Goal: Navigation & Orientation: Find specific page/section

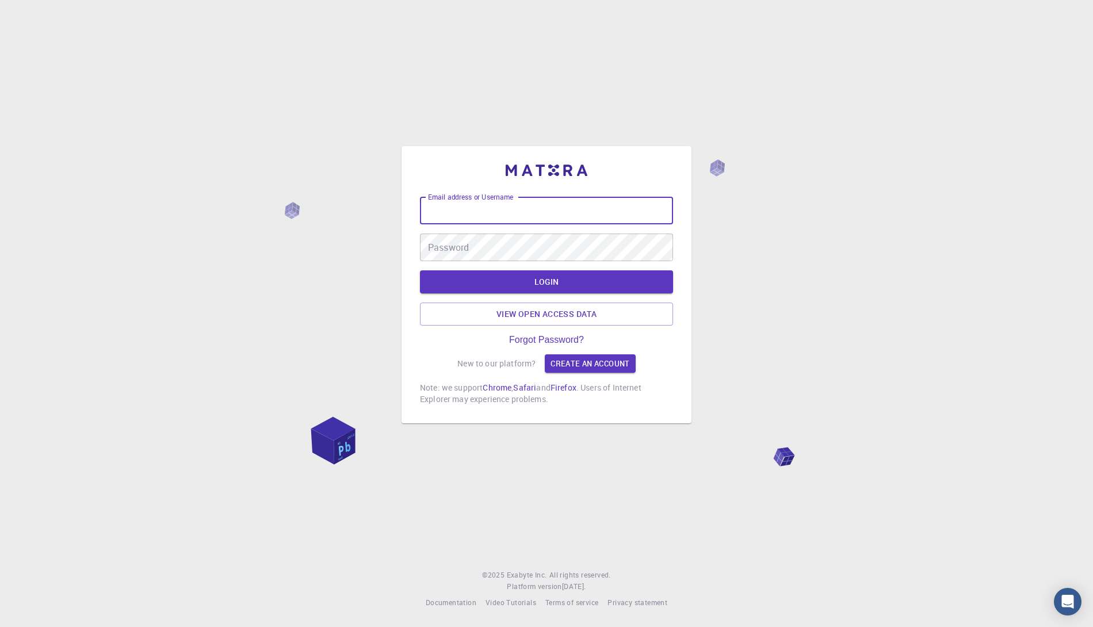
click at [512, 212] on input "Email address or Username" at bounding box center [546, 211] width 253 height 28
type input "timur"
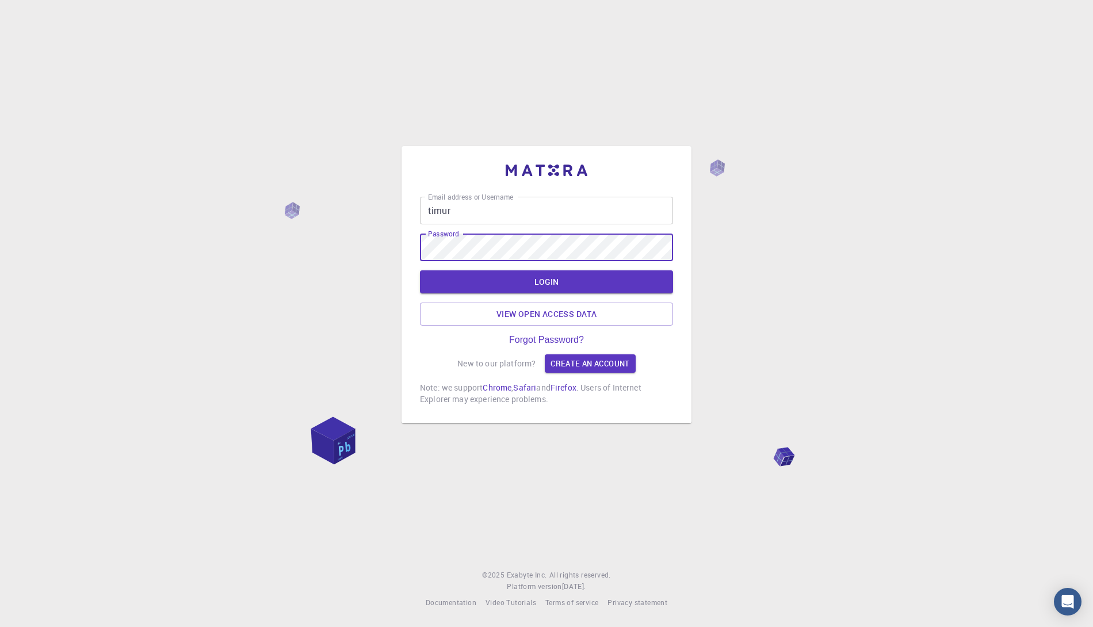
click at [420, 270] on button "LOGIN" at bounding box center [546, 281] width 253 height 23
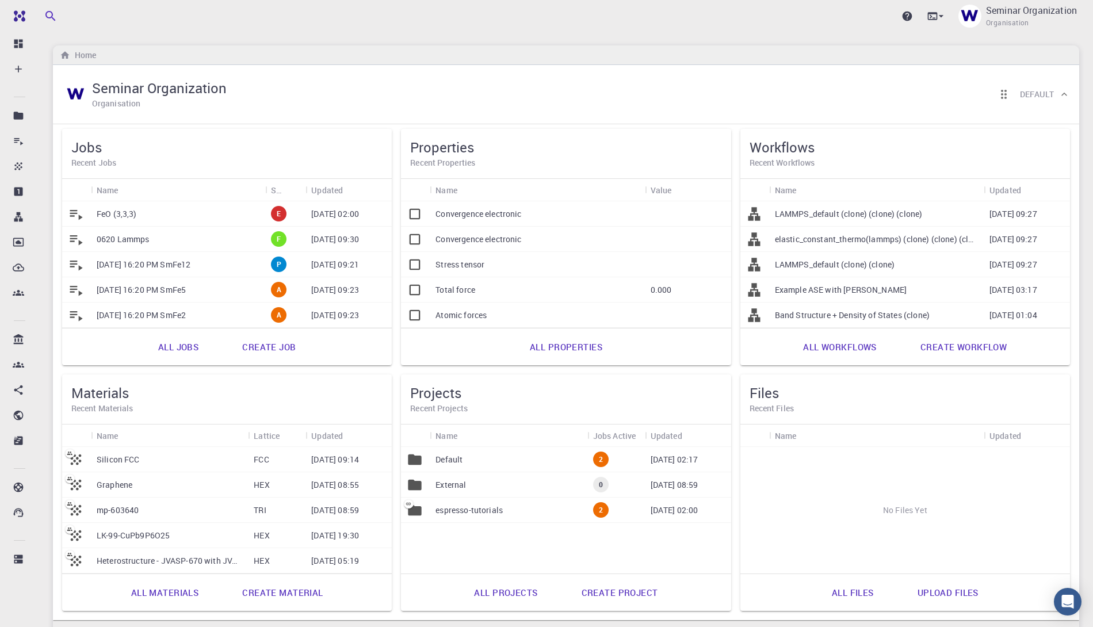
click at [170, 593] on link "All materials" at bounding box center [165, 593] width 93 height 28
